Goal: Information Seeking & Learning: Check status

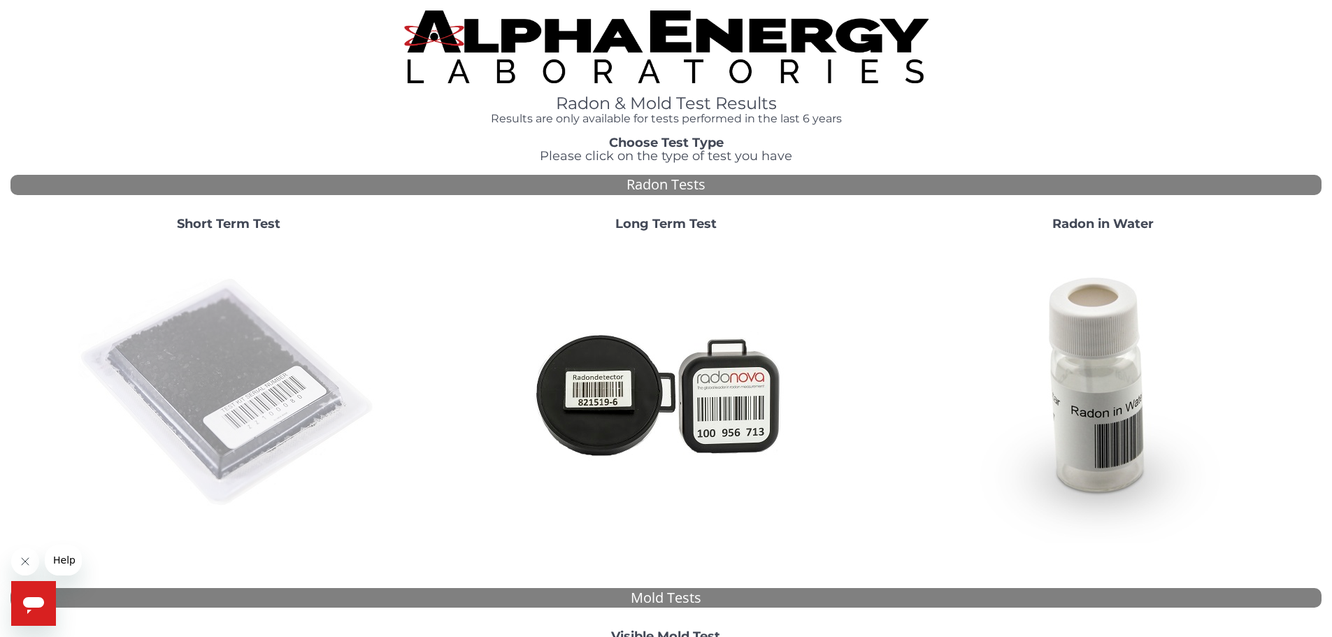
click at [205, 378] on img at bounding box center [228, 393] width 301 height 301
click at [236, 402] on img at bounding box center [228, 393] width 301 height 301
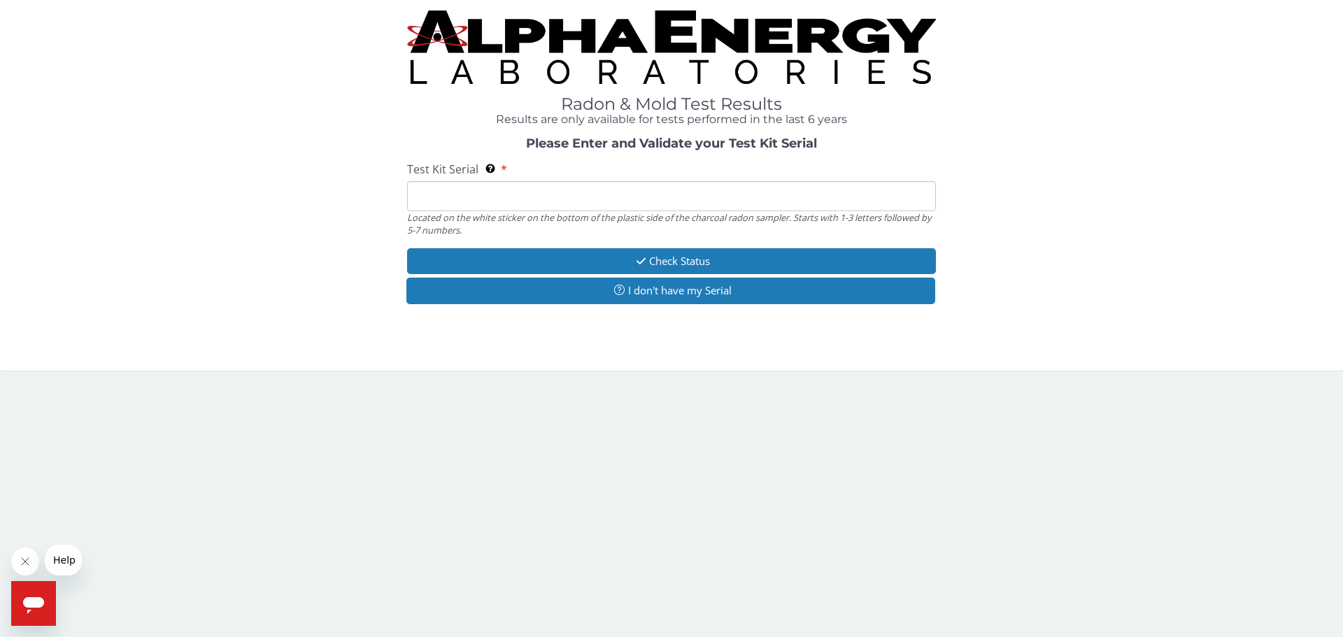
click at [485, 197] on input "Test Kit Serial Located on the white sticker on the bottom of the plastic side …" at bounding box center [671, 196] width 529 height 30
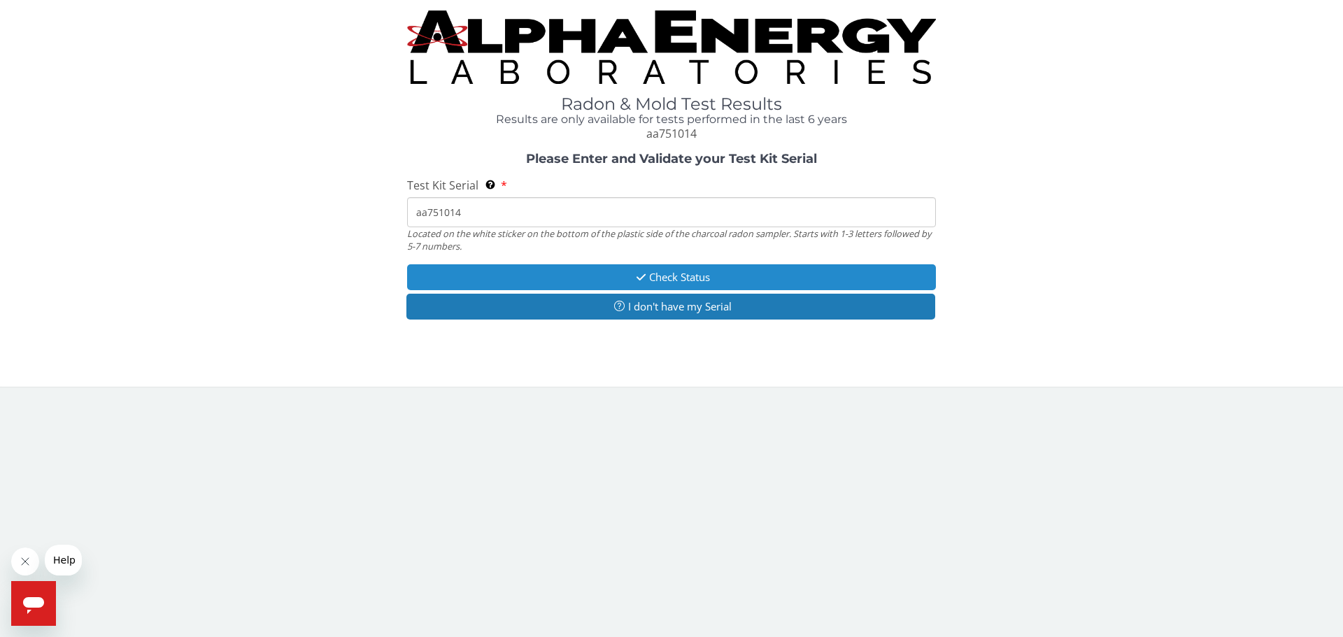
type input "aa751014"
click at [572, 276] on button "Check Status" at bounding box center [671, 277] width 529 height 26
